Goal: Transaction & Acquisition: Purchase product/service

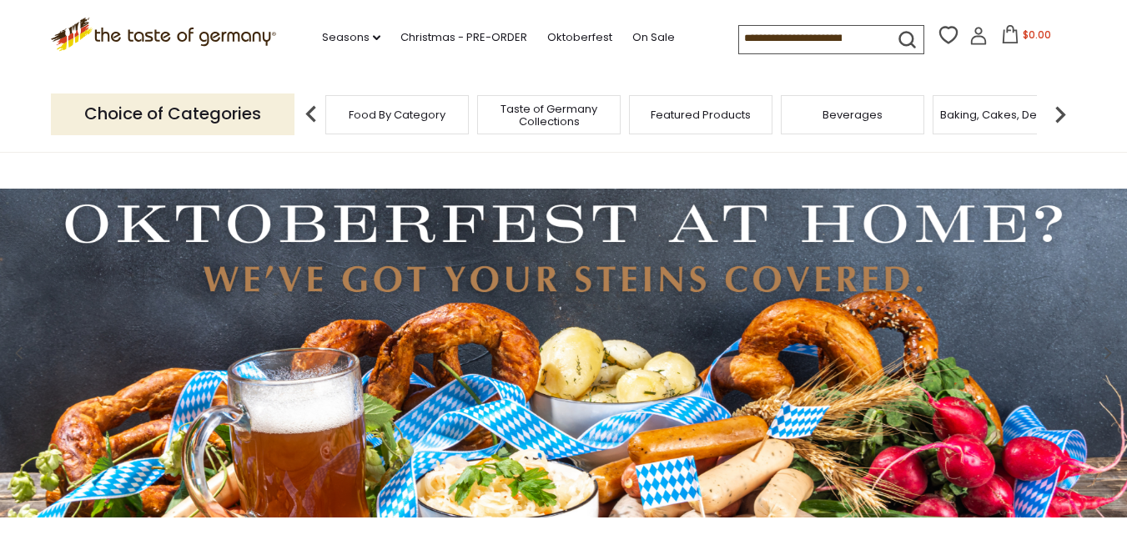
click at [744, 38] on input at bounding box center [809, 37] width 141 height 23
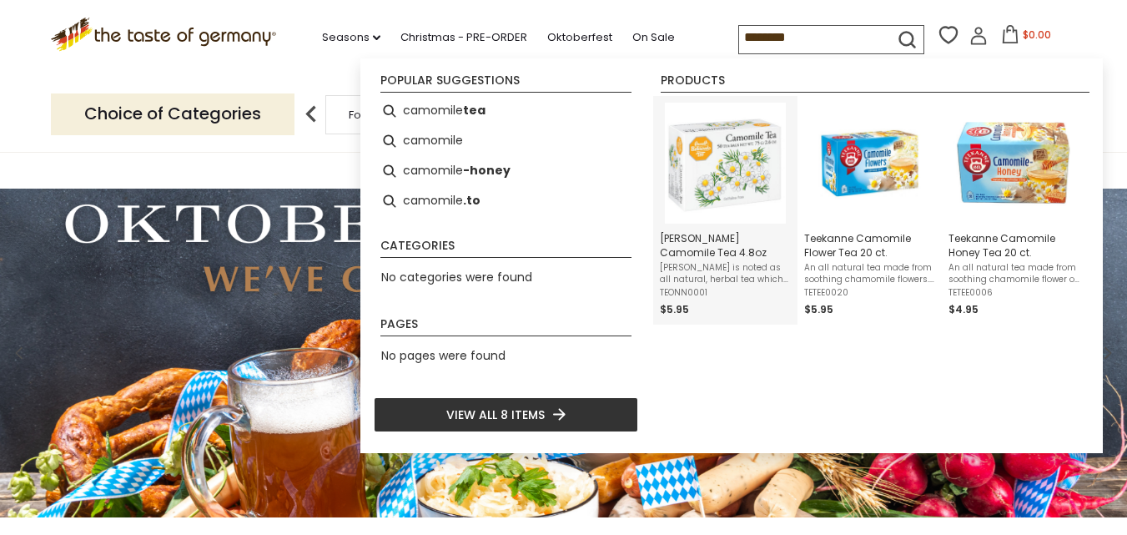
type input "********"
click at [727, 192] on img "Onno Behrends Camomile Tea 4.8oz" at bounding box center [725, 163] width 121 height 121
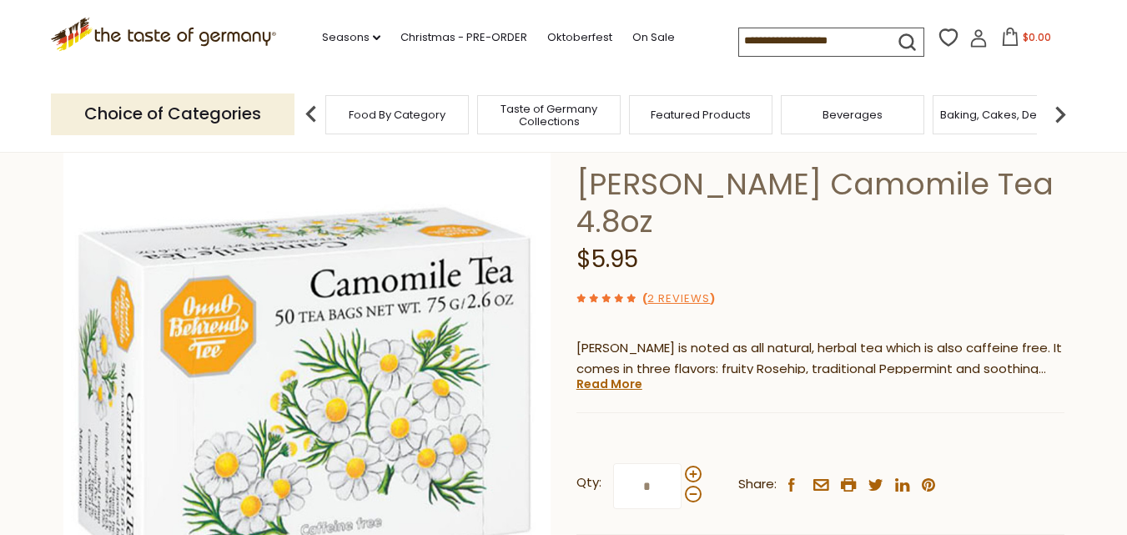
scroll to position [83, 0]
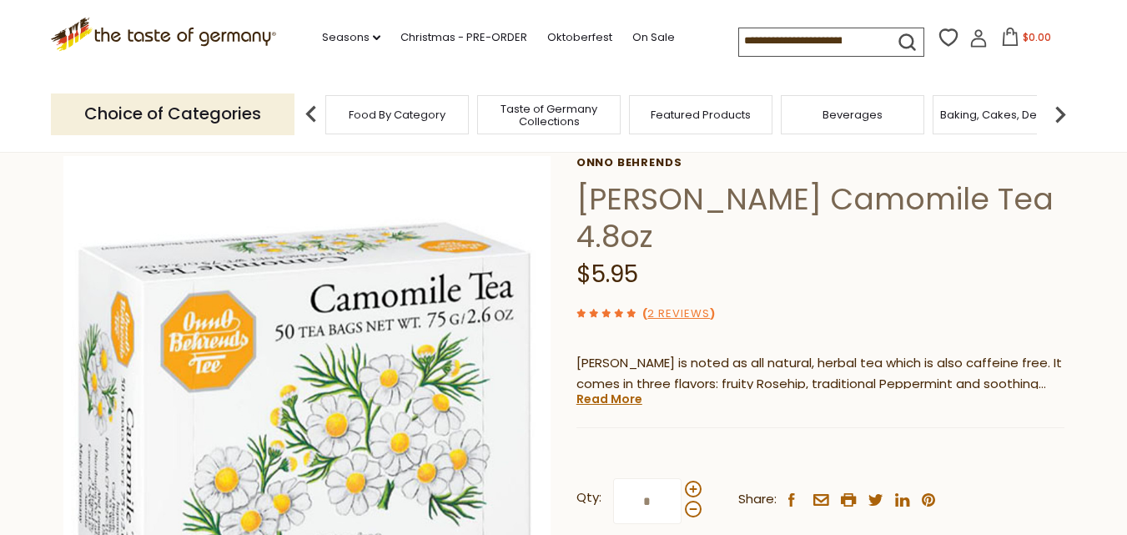
click at [749, 122] on div "Featured Products" at bounding box center [700, 114] width 143 height 39
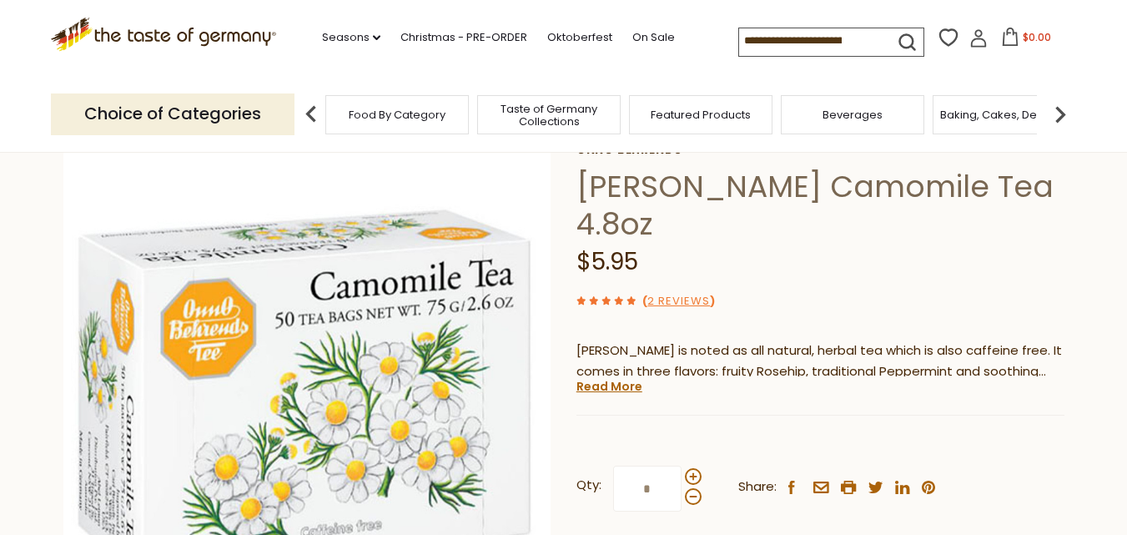
scroll to position [0, 0]
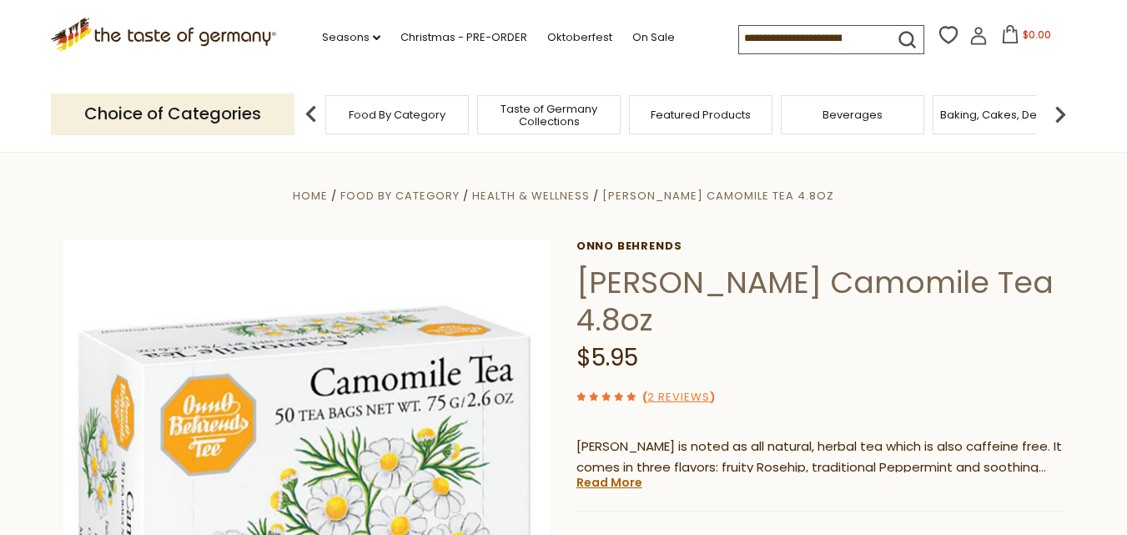
click at [197, 103] on p "Choice of Categories" at bounding box center [173, 113] width 244 height 41
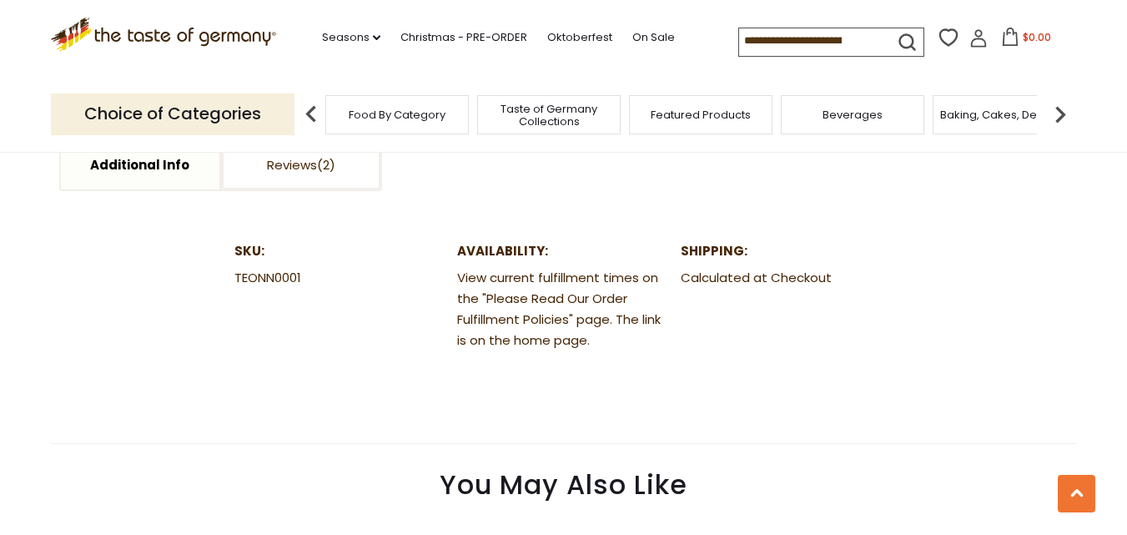
scroll to position [834, 0]
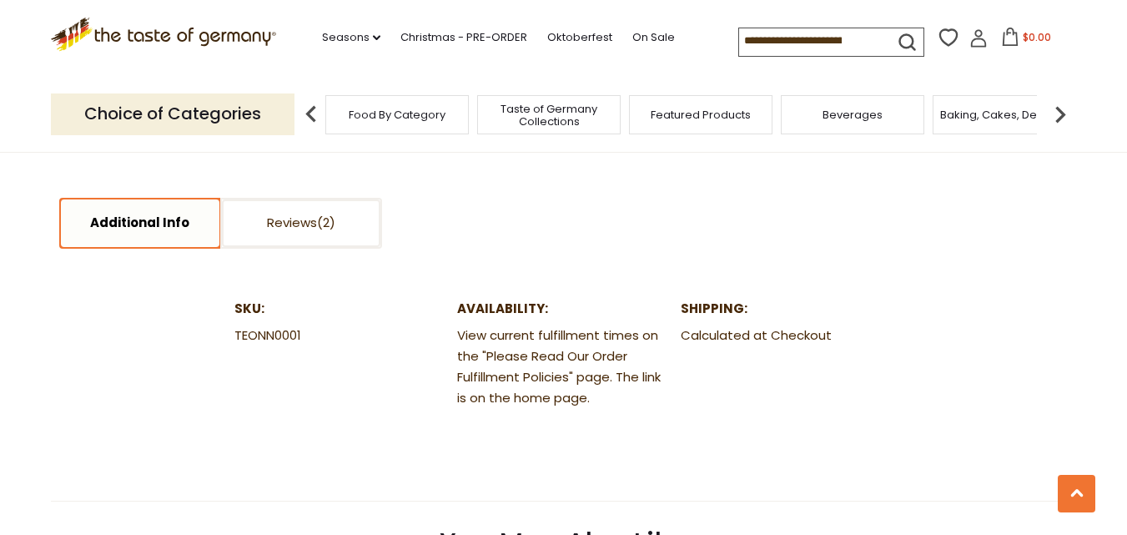
click at [130, 224] on link "Additional Info" at bounding box center [140, 223] width 158 height 48
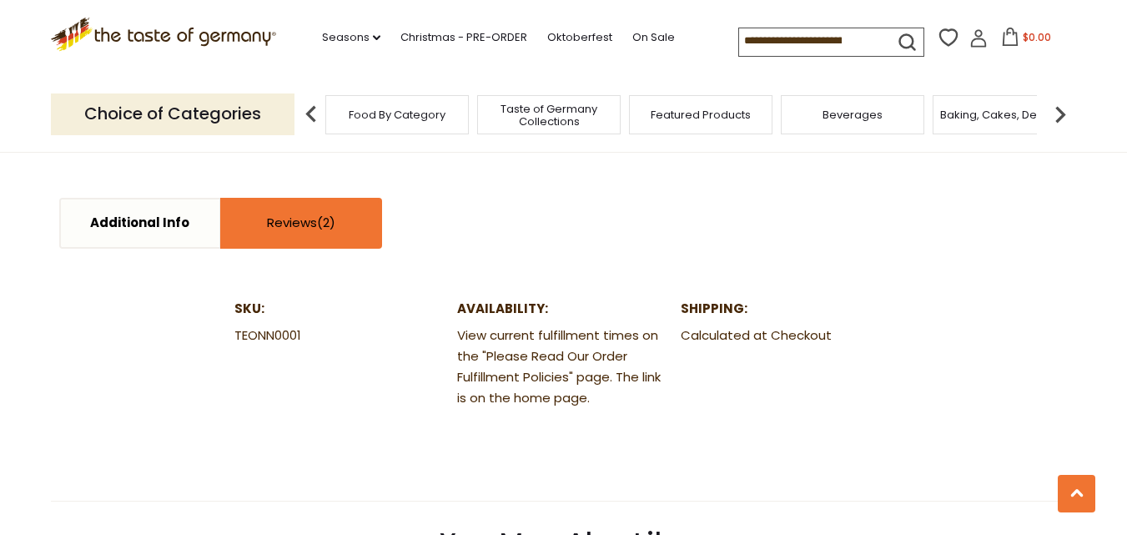
click at [292, 225] on link "Reviews" at bounding box center [301, 223] width 158 height 48
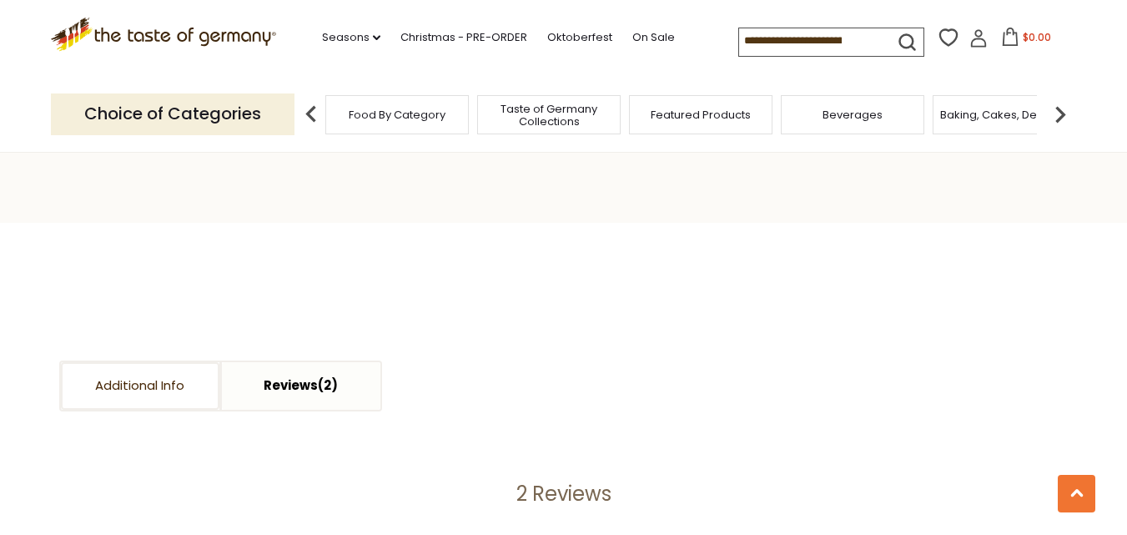
scroll to position [667, 0]
click at [752, 49] on input at bounding box center [809, 39] width 141 height 23
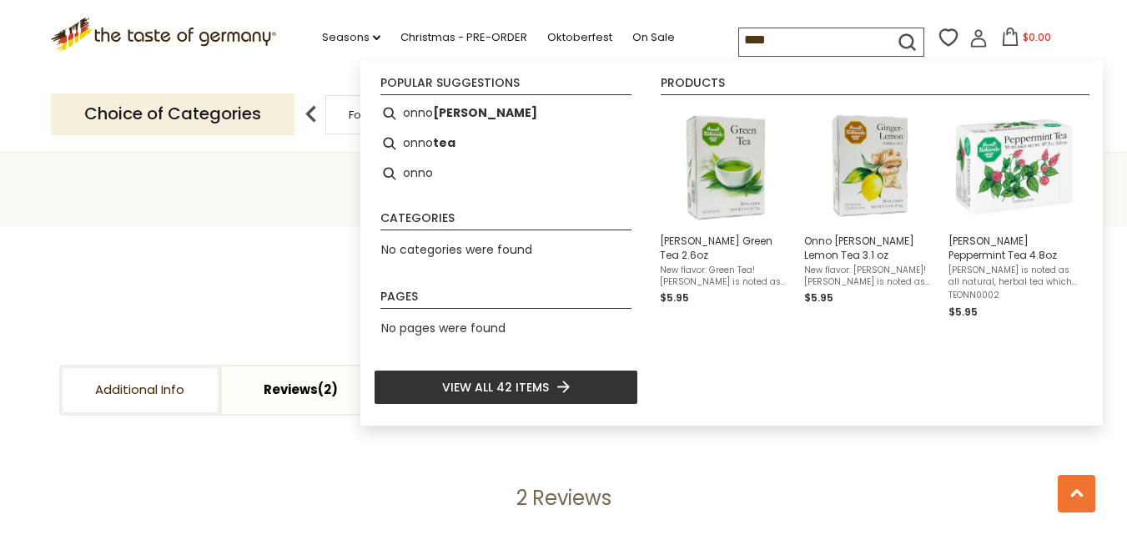
type input "****"
click at [500, 385] on span "View all 42 items" at bounding box center [495, 387] width 107 height 18
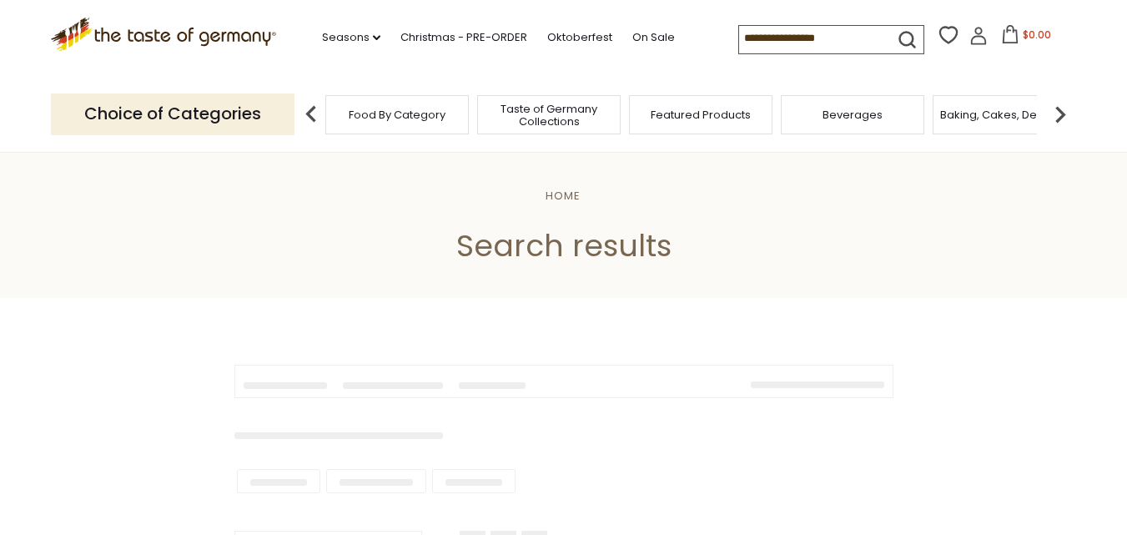
type input "****"
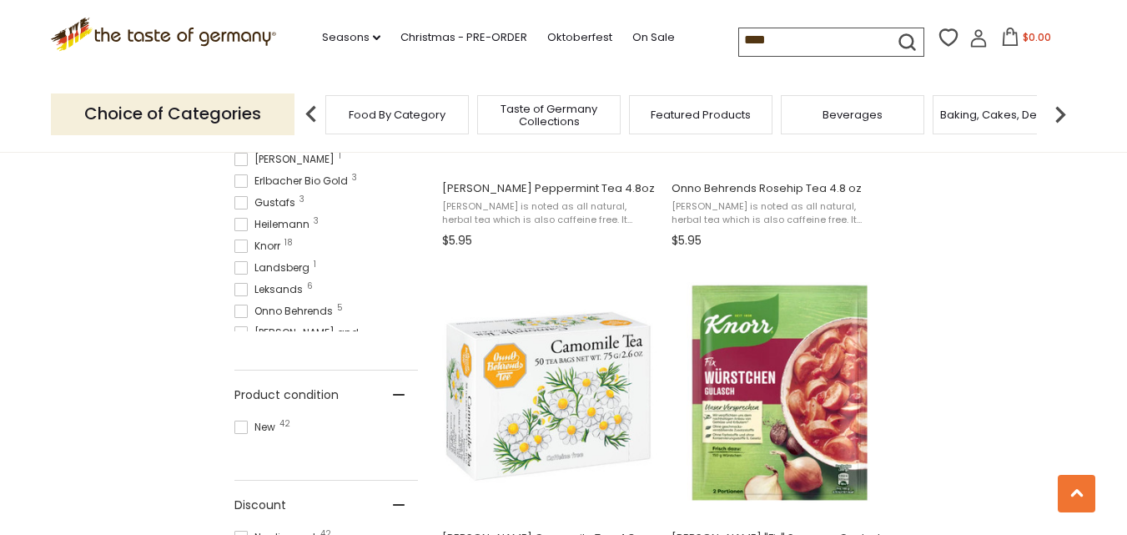
scroll to position [918, 0]
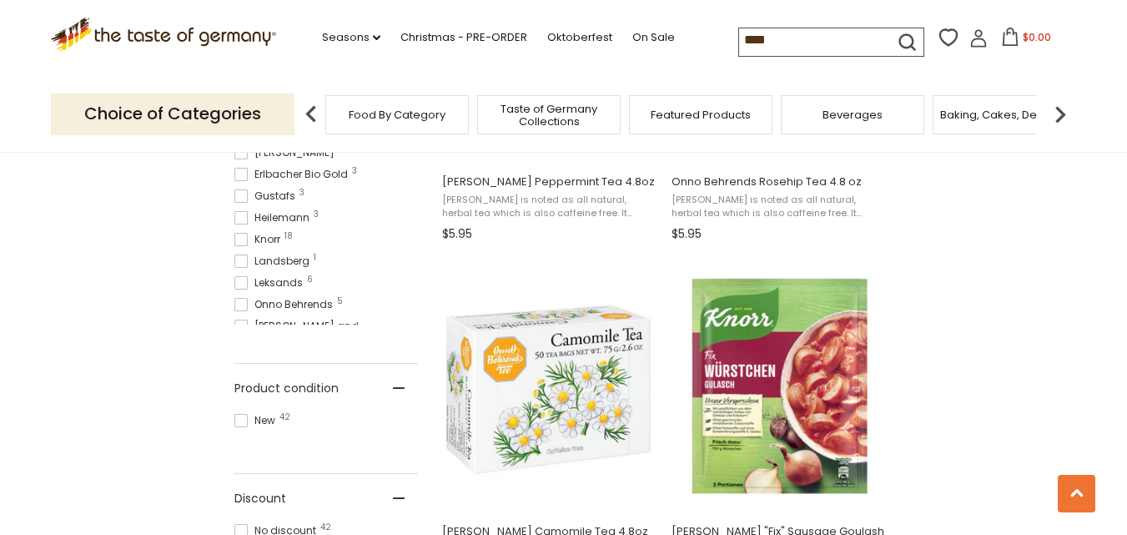
click at [241, 304] on span at bounding box center [240, 304] width 13 height 13
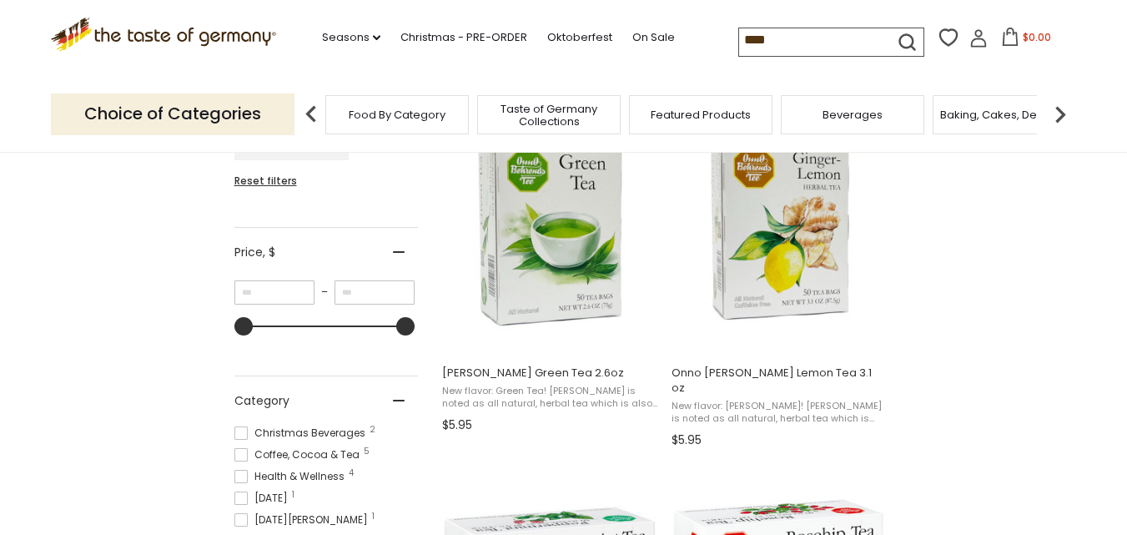
scroll to position [334, 0]
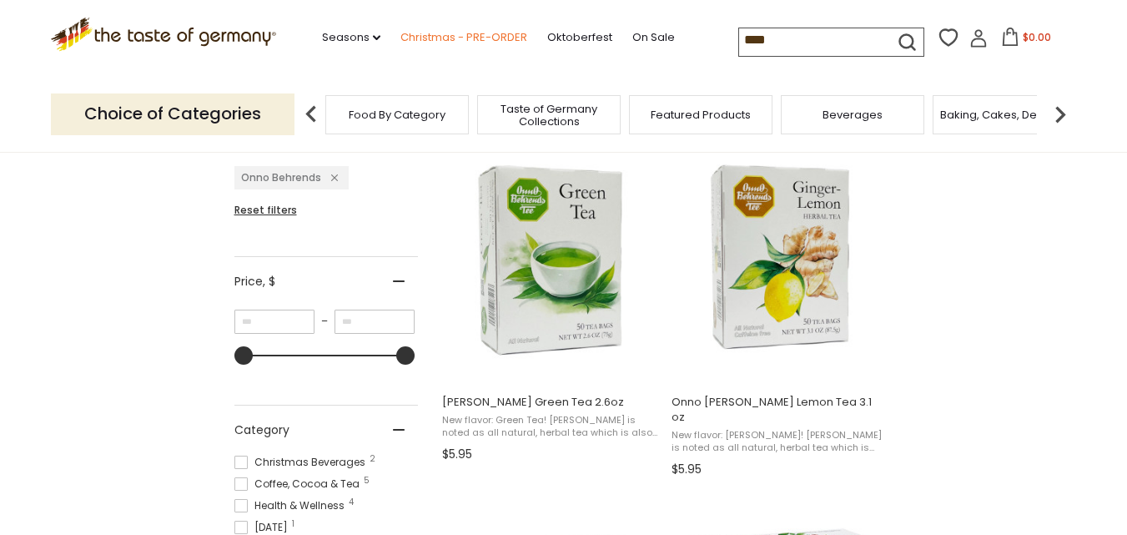
click at [482, 40] on link "Christmas - PRE-ORDER" at bounding box center [463, 37] width 127 height 18
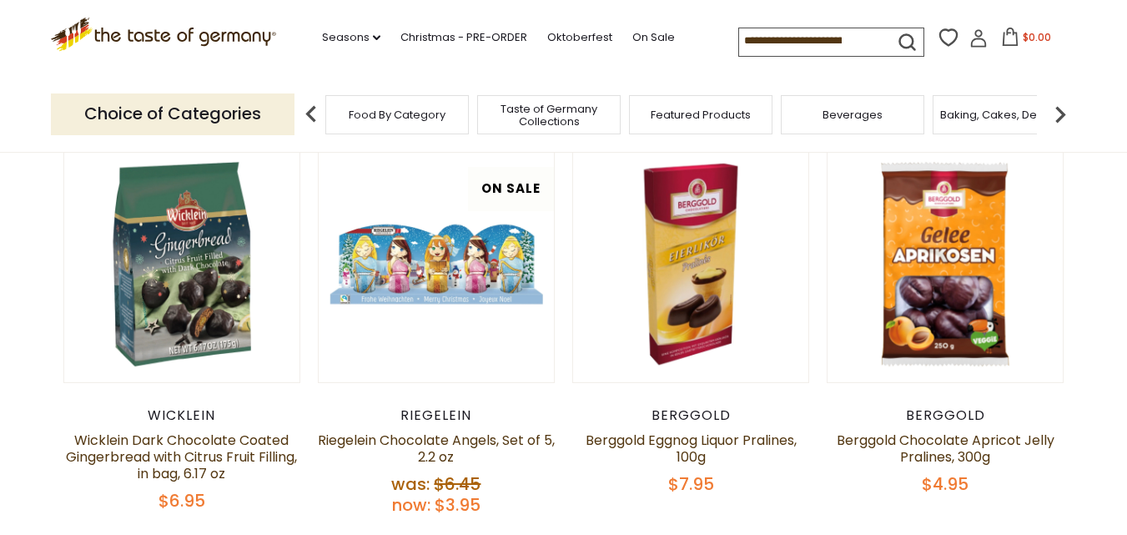
scroll to position [500, 0]
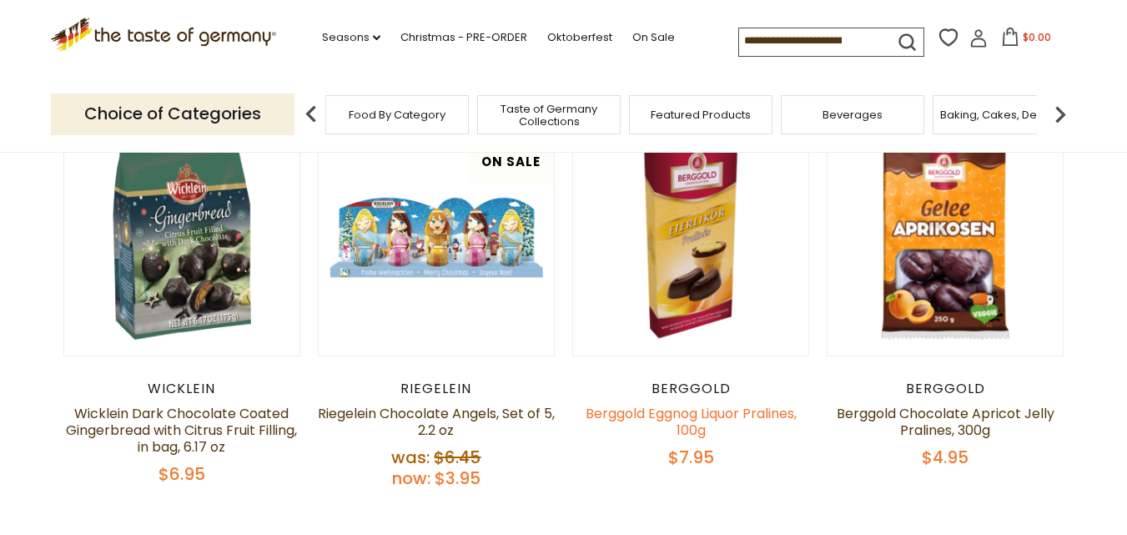
click at [707, 414] on link "Berggold Eggnog Liquor Pralines, 100g" at bounding box center [691, 422] width 211 height 36
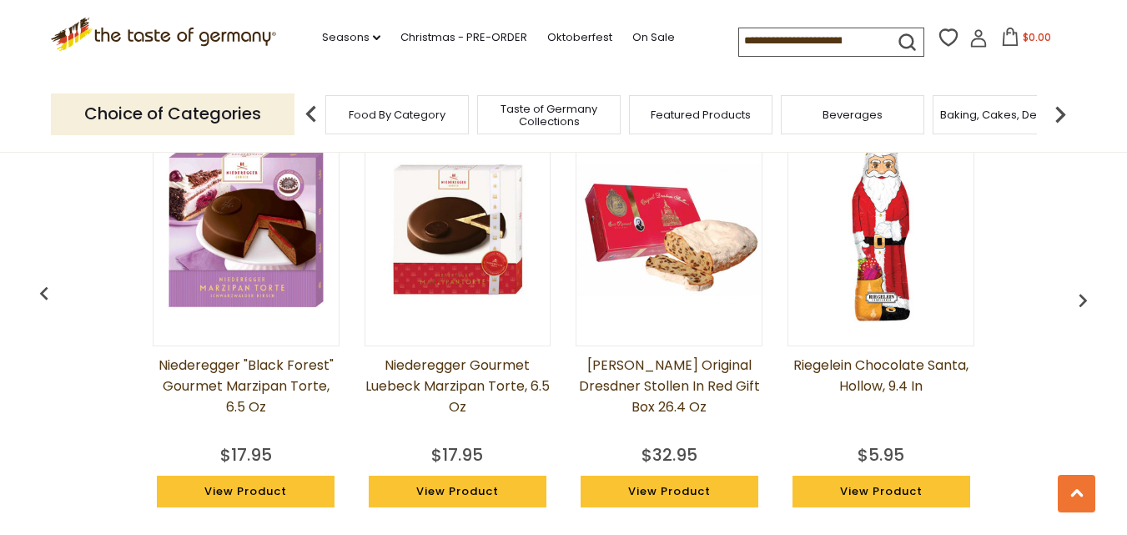
scroll to position [1335, 0]
